Goal: Complete application form: Complete application form

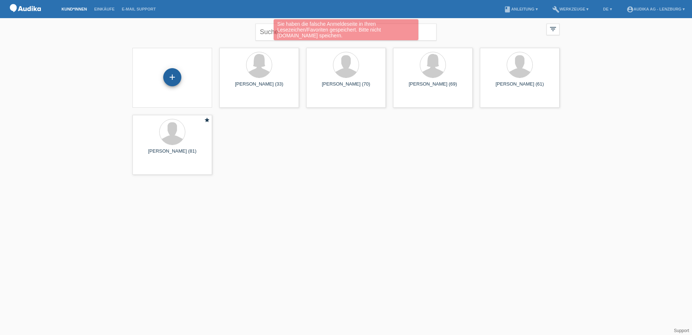
click at [177, 82] on div "+" at bounding box center [172, 77] width 18 height 18
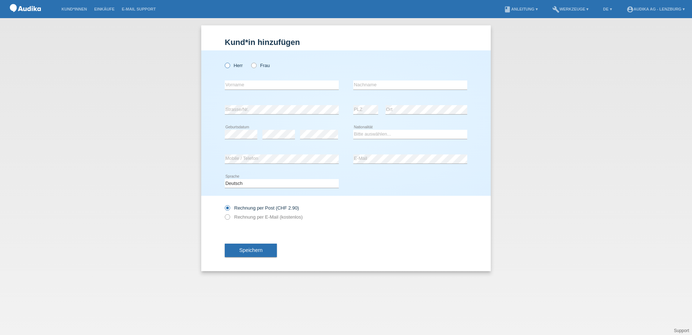
click at [230, 67] on label "Herr" at bounding box center [234, 65] width 18 height 5
click at [230, 67] on input "Herr" at bounding box center [227, 65] width 5 height 5
radio input "true"
click at [280, 85] on input "text" at bounding box center [282, 84] width 114 height 9
paste input "[PERSON_NAME]"
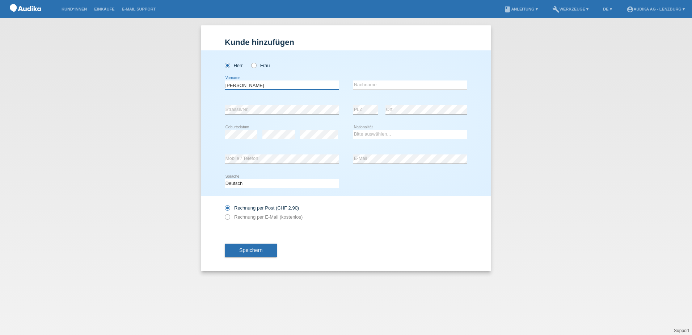
drag, startPoint x: 238, startPoint y: 85, endPoint x: 281, endPoint y: 84, distance: 42.8
click at [281, 84] on input "[PERSON_NAME]" at bounding box center [282, 84] width 114 height 9
type input "[PERSON_NAME]"
paste input "Winiger"
type input "Winiger"
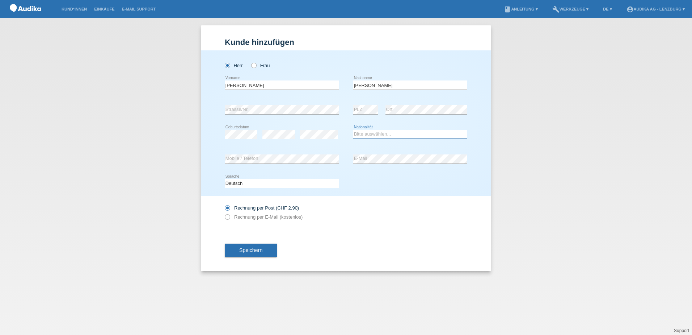
click at [377, 130] on select "Bitte auswählen... Schweiz Deutschland Liechtenstein Österreich ------------ Af…" at bounding box center [410, 134] width 114 height 9
select select "CH"
click at [353, 130] on select "Bitte auswählen... Schweiz Deutschland Liechtenstein Österreich ------------ Af…" at bounding box center [410, 134] width 114 height 9
click at [234, 218] on label "Rechnung per E-Mail (kostenlos)" at bounding box center [264, 216] width 78 height 5
click at [230, 218] on input "Rechnung per E-Mail (kostenlos)" at bounding box center [227, 218] width 5 height 9
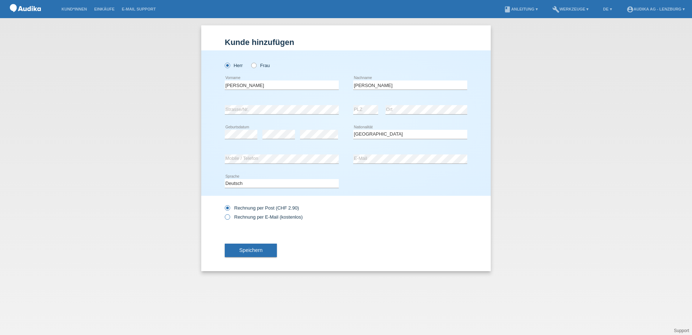
radio input "true"
click at [244, 247] on span "Speichern" at bounding box center [250, 250] width 23 height 6
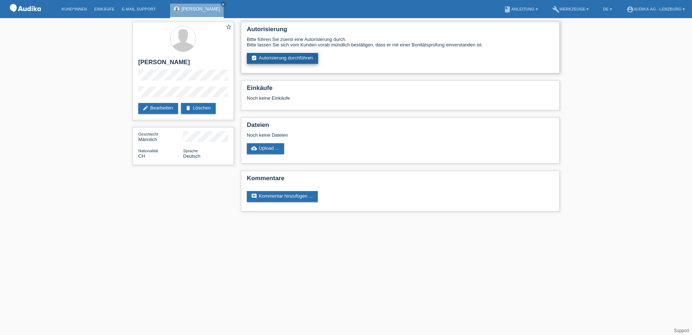
click at [309, 60] on link "assignment_turned_in Autorisierung durchführen" at bounding box center [282, 58] width 71 height 11
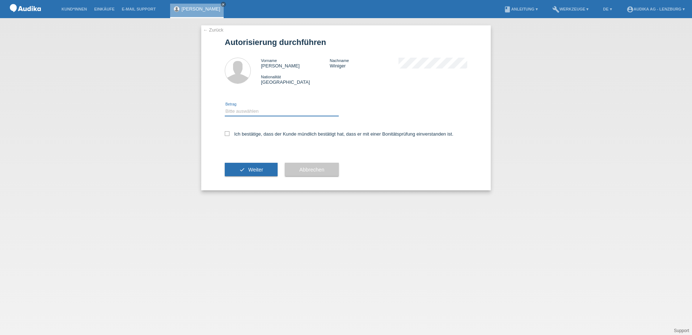
click at [252, 112] on select "Bitte auswählen CHF 1.00 - CHF 499.00 CHF 500.00 - CHF 1'999.00 CHF 2'000.00 - …" at bounding box center [282, 111] width 114 height 9
click at [225, 107] on select "Bitte auswählen CHF 1.00 - CHF 499.00 CHF 500.00 - CHF 1'999.00 CHF 2'000.00 - …" at bounding box center [282, 111] width 114 height 9
click at [258, 106] on div "Bitte auswählen CHF 1.00 - CHF 499.00 CHF 500.00 - CHF 1'999.00 CHF 2'000.00 - …" at bounding box center [282, 111] width 114 height 25
click at [257, 110] on select "Bitte auswählen CHF 1.00 - CHF 499.00 CHF 500.00 - CHF 1'999.00 CHF 2'000.00 - …" at bounding box center [282, 111] width 114 height 9
select select "3"
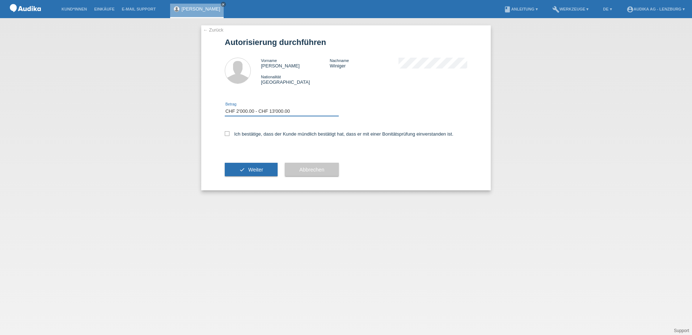
click at [225, 107] on select "Bitte auswählen CHF 1.00 - CHF 499.00 CHF 500.00 - CHF 1'999.00 CHF 2'000.00 - …" at bounding box center [282, 111] width 114 height 9
click at [233, 135] on label "Ich bestätige, dass der Kunde mündlich bestätigt hat, dass er mit einer Bonität…" at bounding box center [339, 133] width 229 height 5
click at [230, 135] on input "Ich bestätige, dass der Kunde mündlich bestätigt hat, dass er mit einer Bonität…" at bounding box center [227, 133] width 5 height 5
checkbox input "true"
click at [245, 164] on button "check Weiter" at bounding box center [251, 170] width 53 height 14
